Goal: Task Accomplishment & Management: Manage account settings

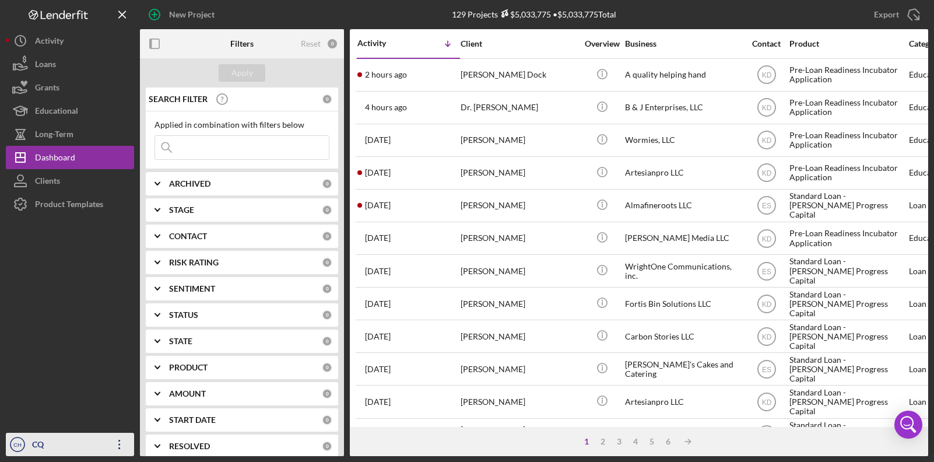
click at [121, 446] on icon "Icon/Overflow" at bounding box center [119, 444] width 29 height 29
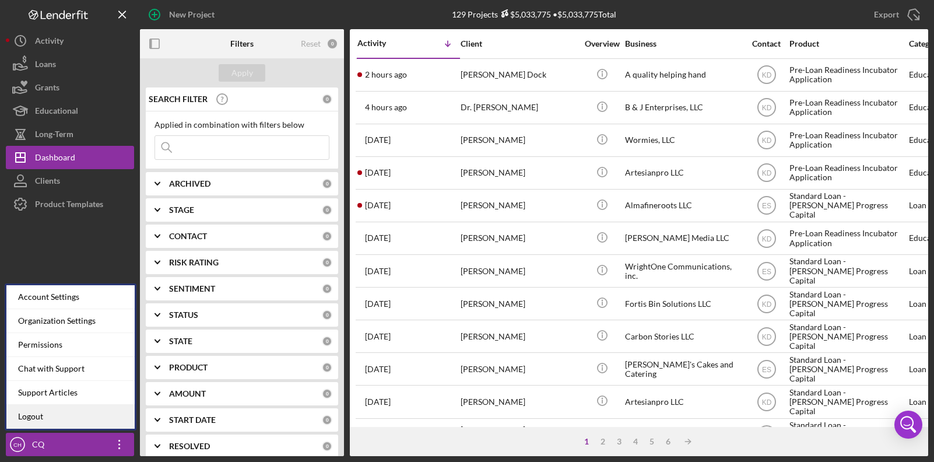
click at [103, 413] on link "Logout" at bounding box center [70, 417] width 128 height 24
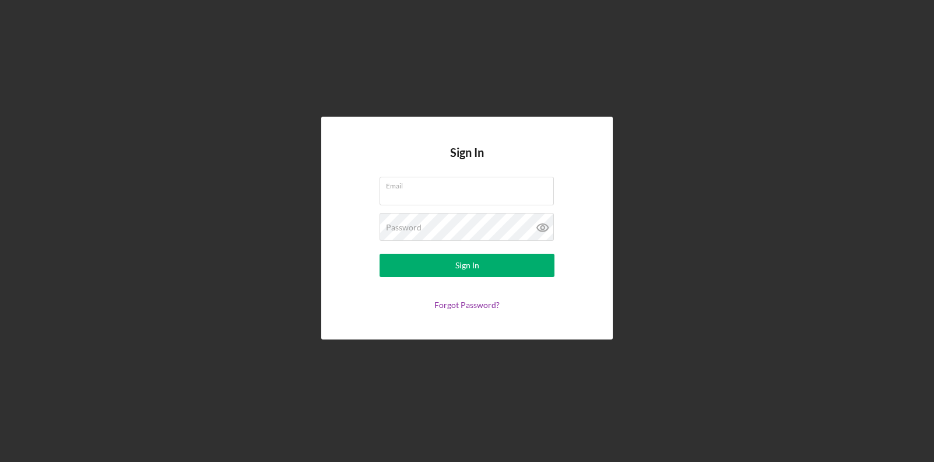
click at [243, 127] on div "Sign In Email Password Sign In Forgot Password?" at bounding box center [467, 228] width 923 height 456
